Goal: Task Accomplishment & Management: Manage account settings

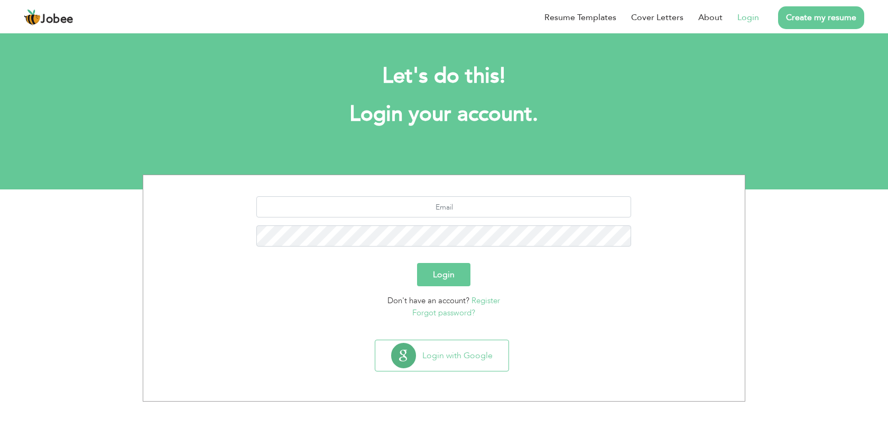
click at [745, 14] on link "Login" at bounding box center [748, 17] width 22 height 13
click at [454, 206] on input "text" at bounding box center [444, 206] width 375 height 21
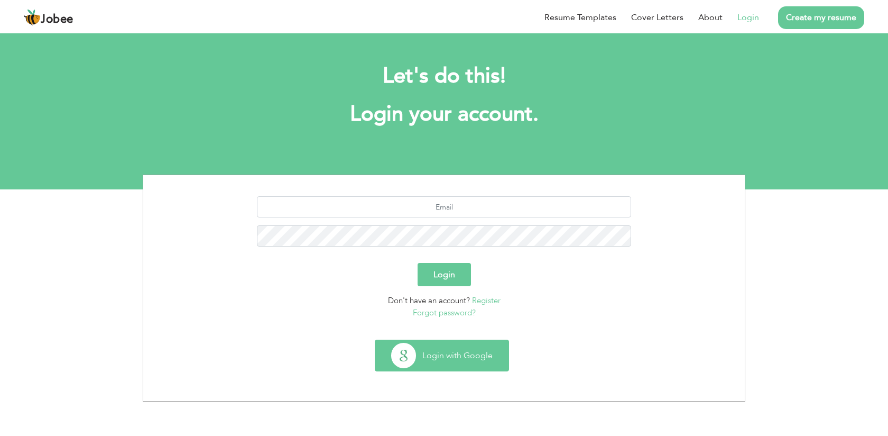
click at [467, 349] on button "Login with Google" at bounding box center [441, 355] width 133 height 31
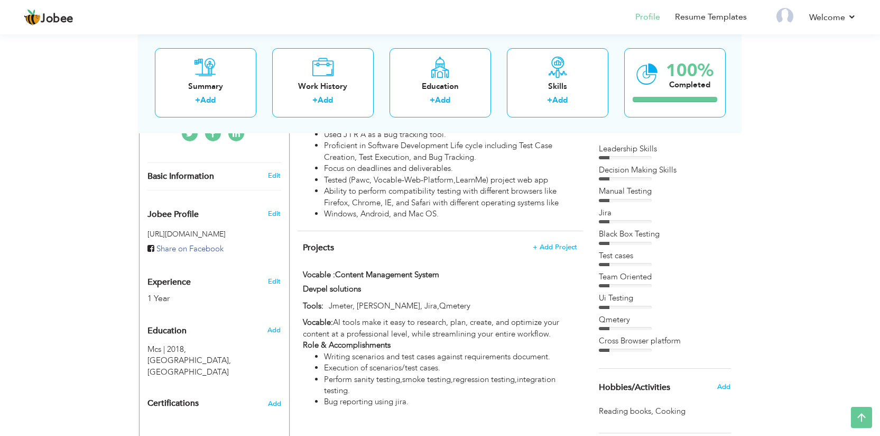
scroll to position [277, 0]
